Goal: Obtain resource: Download file/media

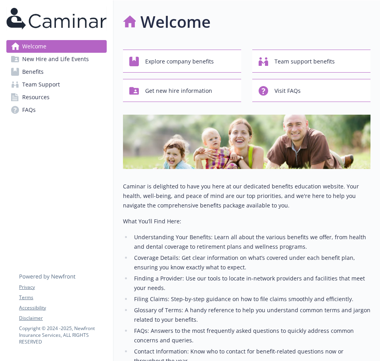
click at [50, 57] on span "New Hire and Life Events" at bounding box center [55, 59] width 67 height 13
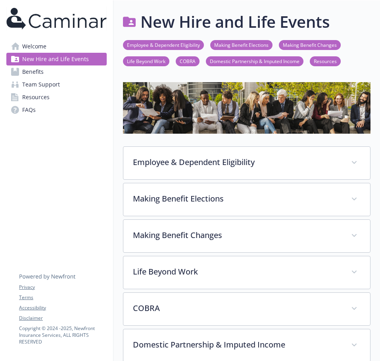
click at [54, 69] on link "Benefits" at bounding box center [56, 71] width 100 height 13
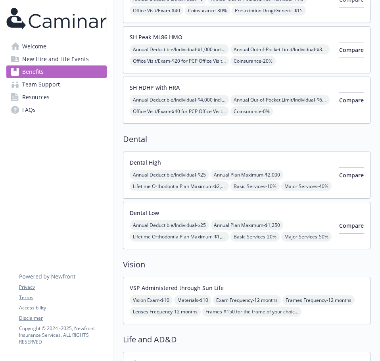
scroll to position [278, 0]
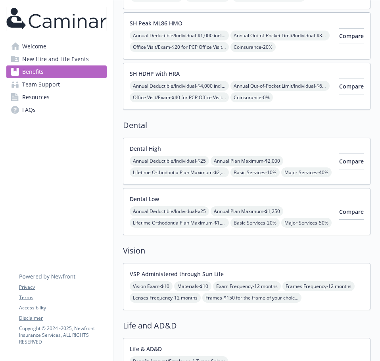
click at [241, 144] on div "Dental High Annual Deductible/Individual - $25 Annual Plan Maximum - $2,000 Lif…" at bounding box center [246, 161] width 247 height 47
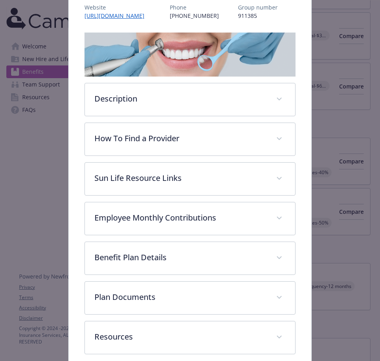
scroll to position [138, 0]
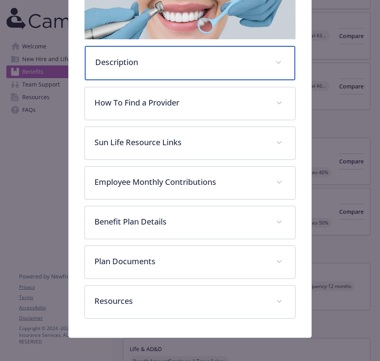
click at [159, 68] on div "Description" at bounding box center [190, 63] width 210 height 34
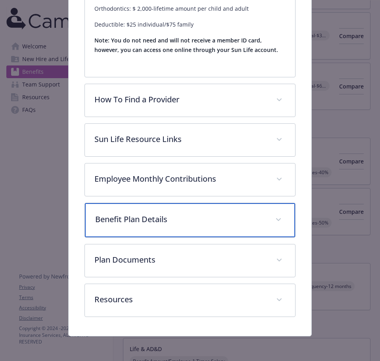
click at [163, 217] on p "Benefit Plan Details" at bounding box center [180, 219] width 170 height 12
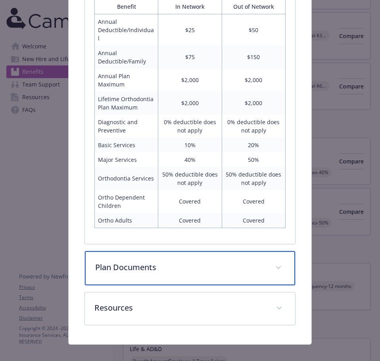
click at [126, 268] on div "Plan Documents" at bounding box center [190, 268] width 210 height 34
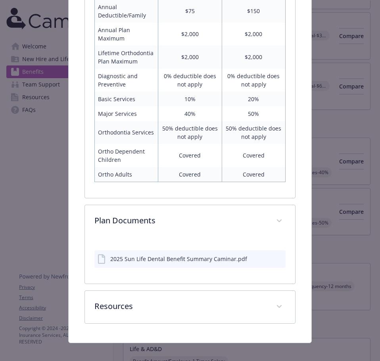
click at [160, 255] on div "2025 Sun Life Dental Benefit Summary Caminar.pdf" at bounding box center [178, 259] width 137 height 8
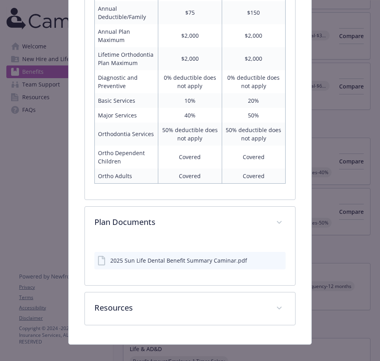
click at [262, 256] on icon "download file" at bounding box center [265, 259] width 6 height 6
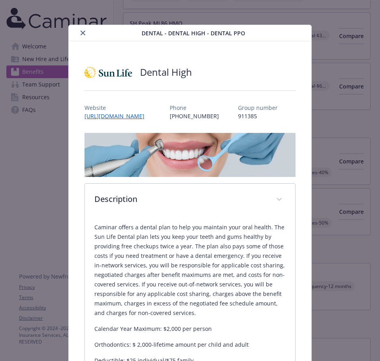
scroll to position [0, 0]
